Goal: Task Accomplishment & Management: Manage account settings

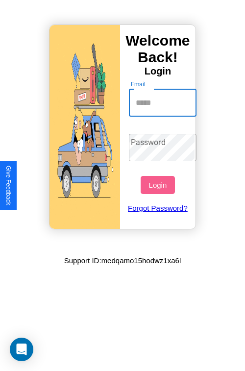
click at [164, 102] on input "Email" at bounding box center [163, 102] width 68 height 27
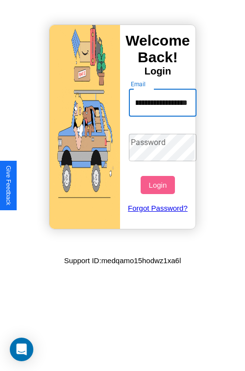
type input "**********"
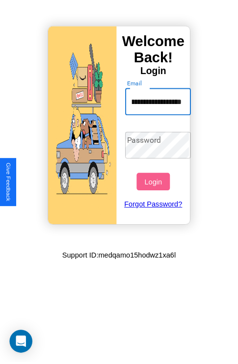
scroll to position [0, 0]
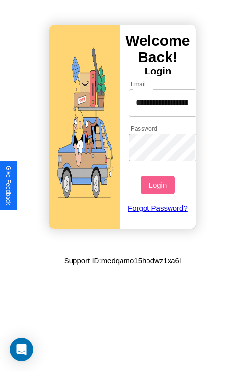
click at [159, 185] on button "Login" at bounding box center [158, 185] width 34 height 18
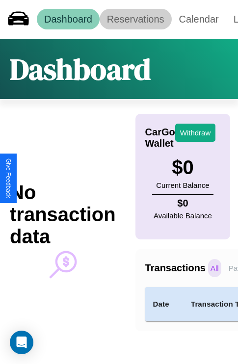
click at [135, 19] on link "Reservations" at bounding box center [136, 19] width 72 height 21
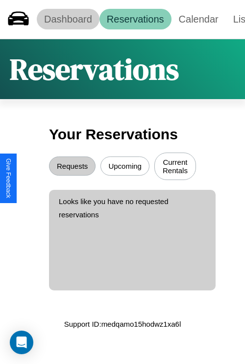
click at [68, 19] on link "Dashboard" at bounding box center [68, 19] width 63 height 21
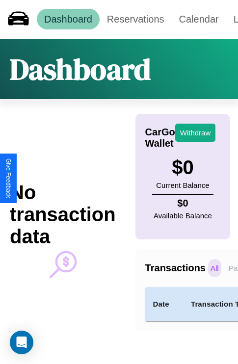
scroll to position [13, 82]
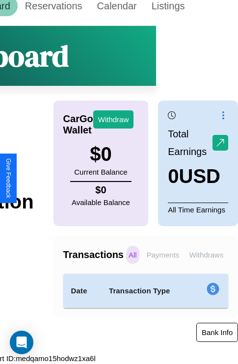
click at [217, 332] on button "Bank Info" at bounding box center [217, 332] width 42 height 19
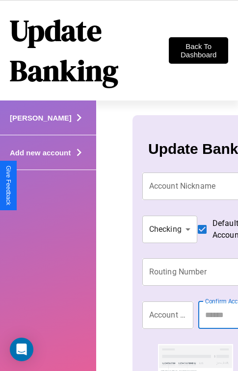
click at [35, 122] on h4 "Add new account" at bounding box center [41, 118] width 62 height 8
click at [72, 125] on icon at bounding box center [79, 117] width 15 height 15
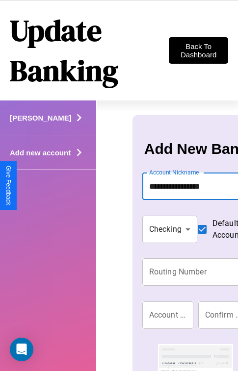
type input "**********"
